Goal: Task Accomplishment & Management: Use online tool/utility

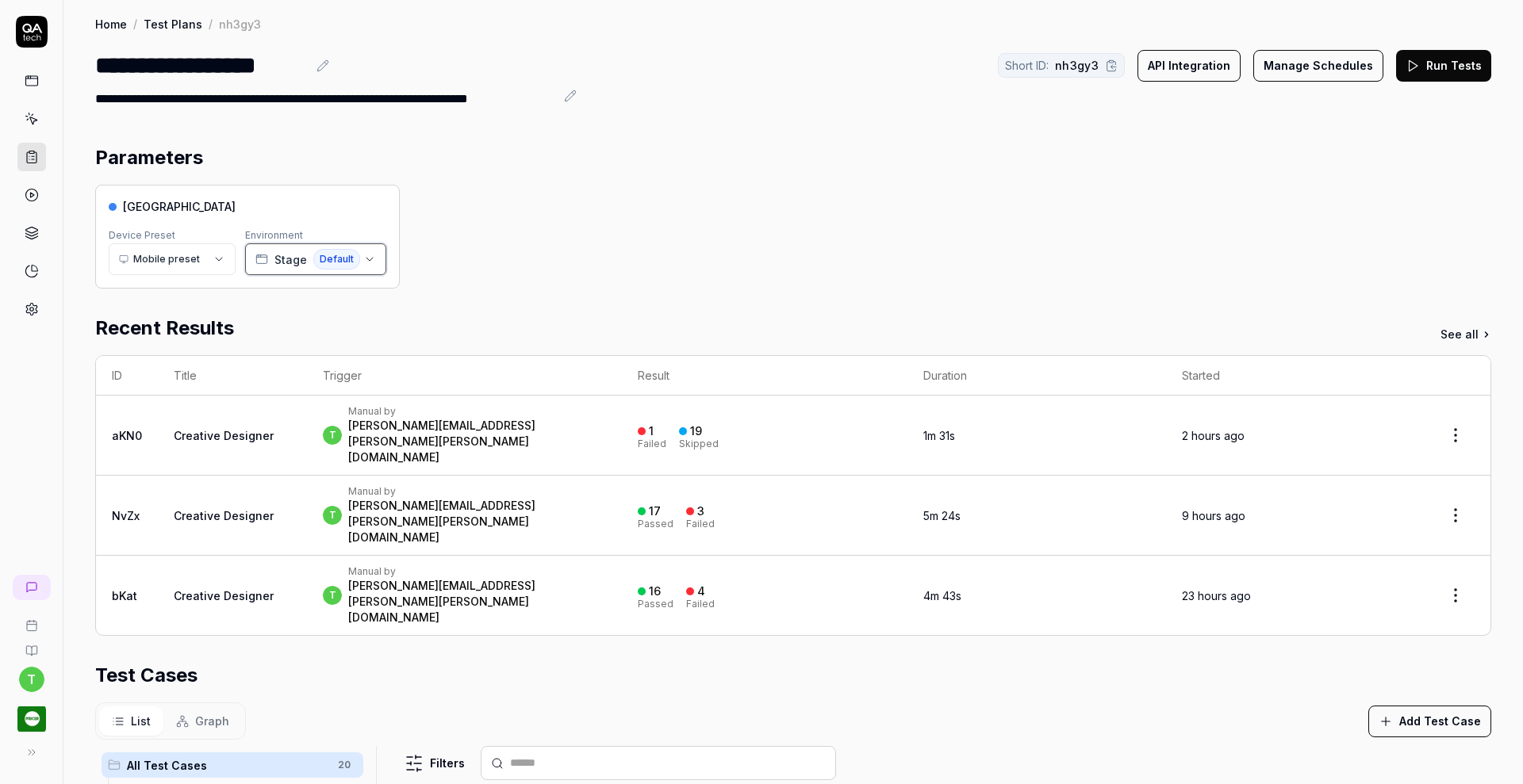
click at [367, 262] on icon "button" at bounding box center [369, 259] width 12 height 12
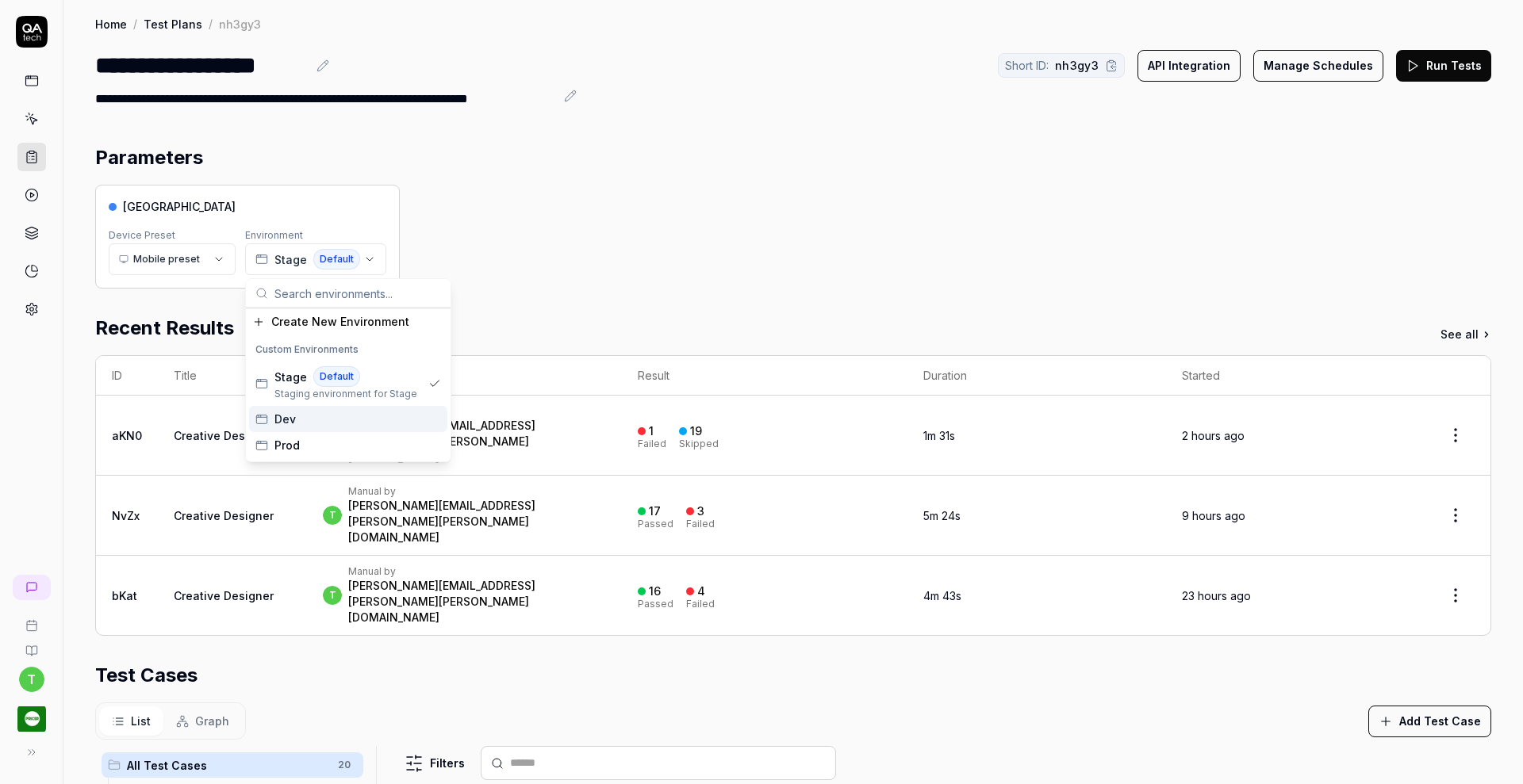
click at [311, 412] on div "Dev" at bounding box center [348, 419] width 198 height 26
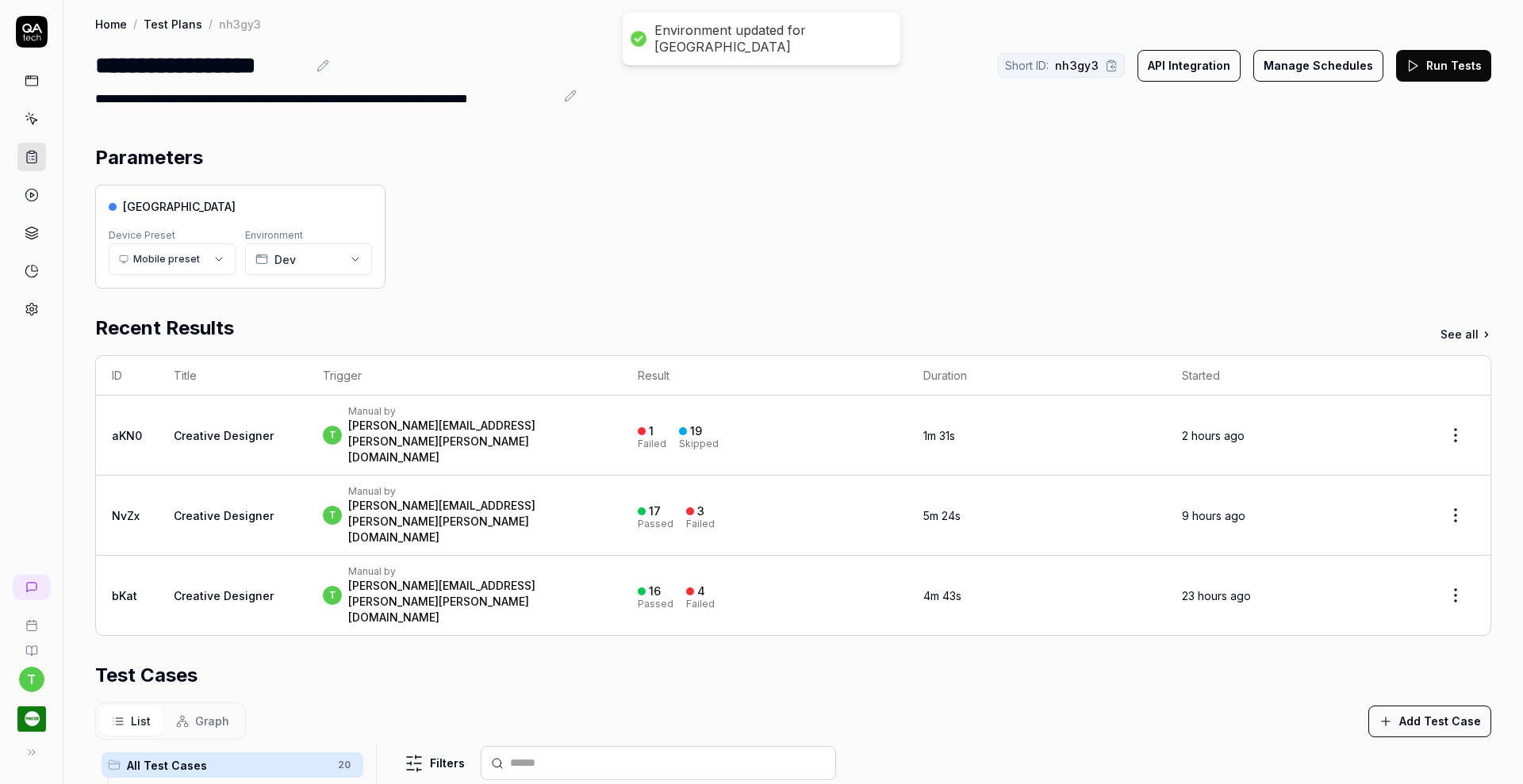
click at [452, 289] on div "Parameters Pricer Plaza Device Preset Mobile preset Environment Dev Recent Resu…" at bounding box center [792, 678] width 1396 height 1070
click at [1421, 69] on button "Run Tests" at bounding box center [1443, 66] width 95 height 31
click at [1306, 180] on section "Parameters Pricer Plaza Device Preset Mobile preset Environment Dev" at bounding box center [792, 216] width 1396 height 145
